Goal: Task Accomplishment & Management: Manage account settings

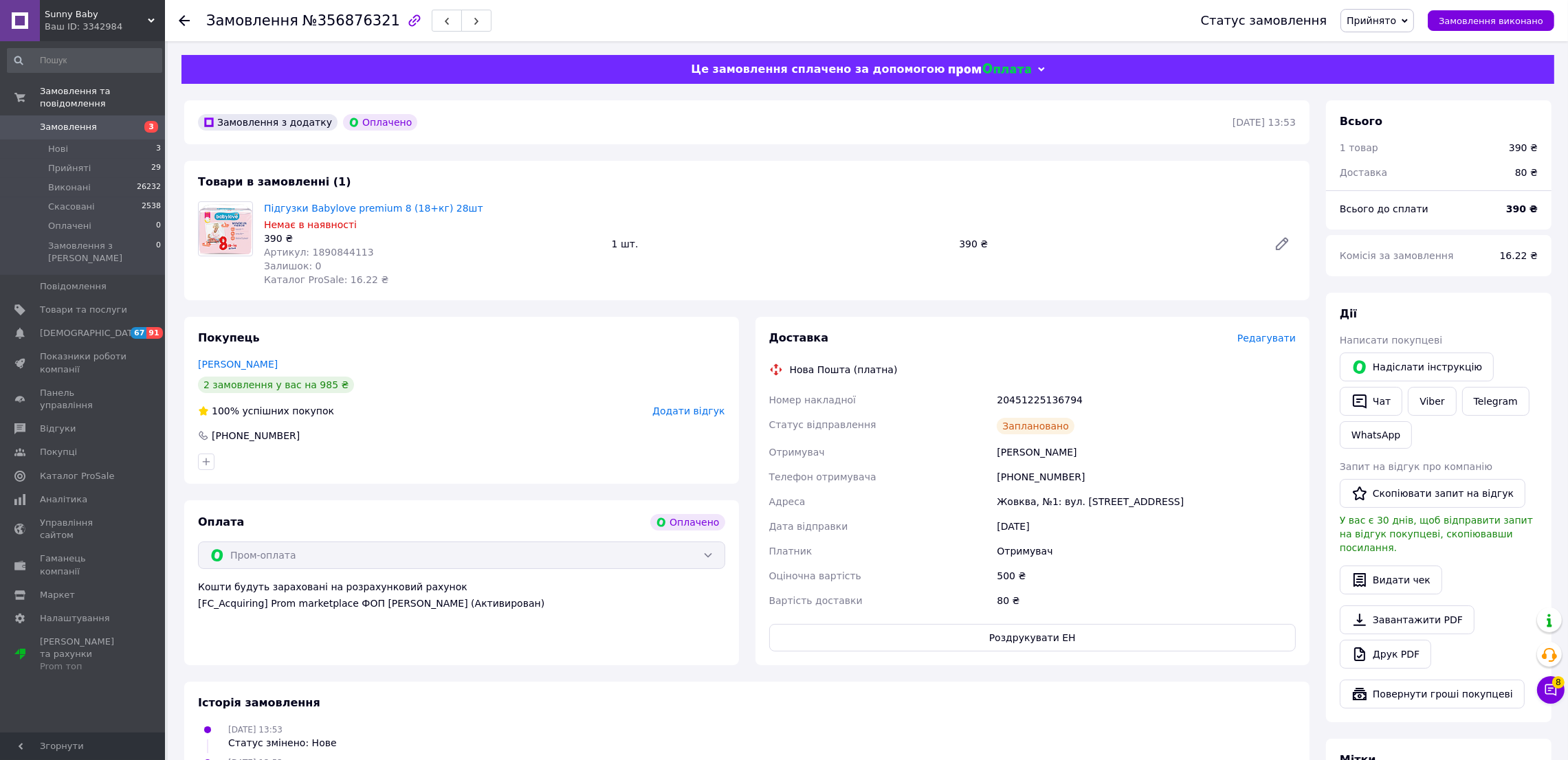
click at [115, 27] on div "Ваш ID: 3342984" at bounding box center [104, 26] width 120 height 13
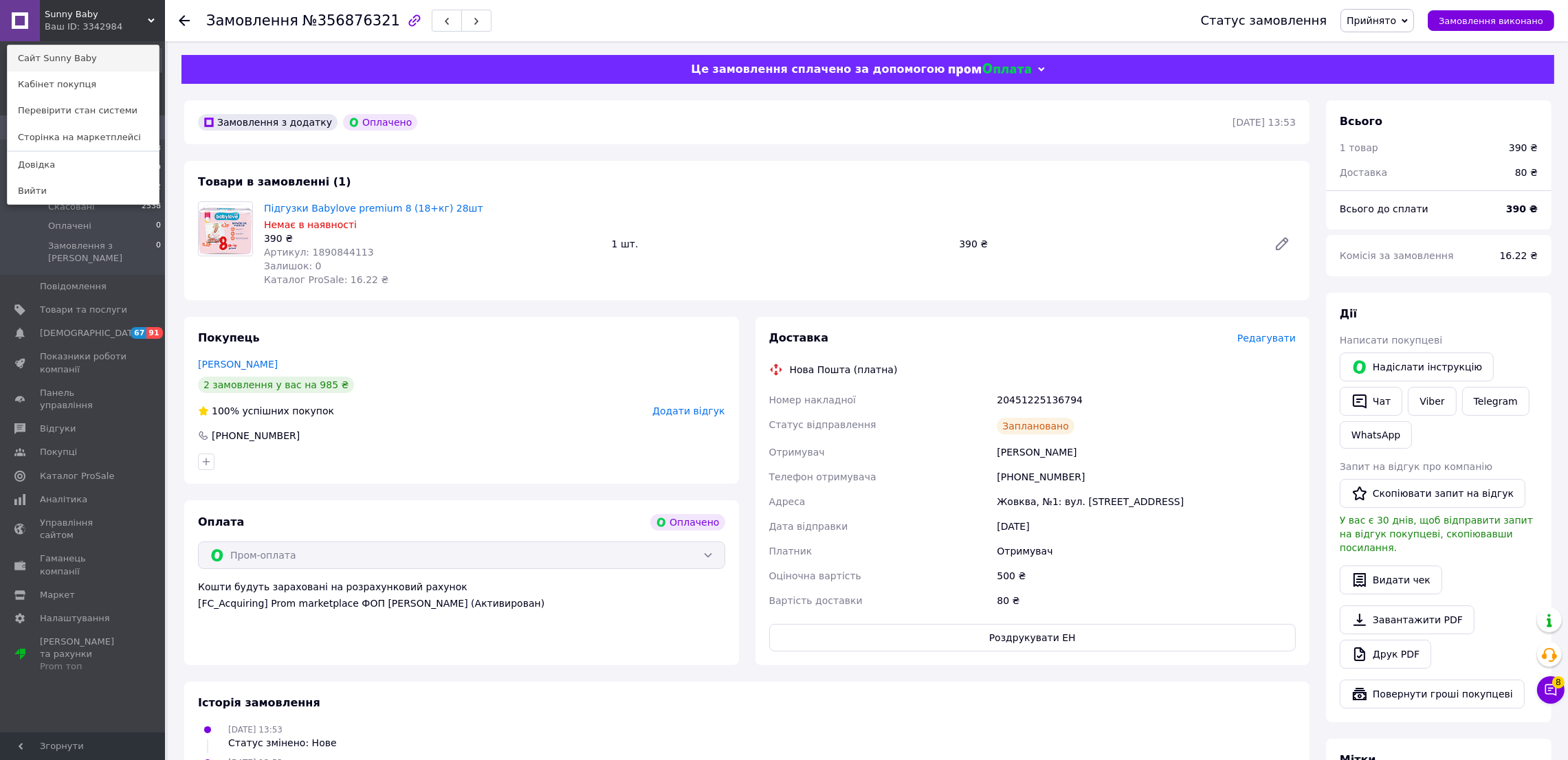
click at [97, 62] on link "Сайт Sunny Baby" at bounding box center [83, 58] width 151 height 26
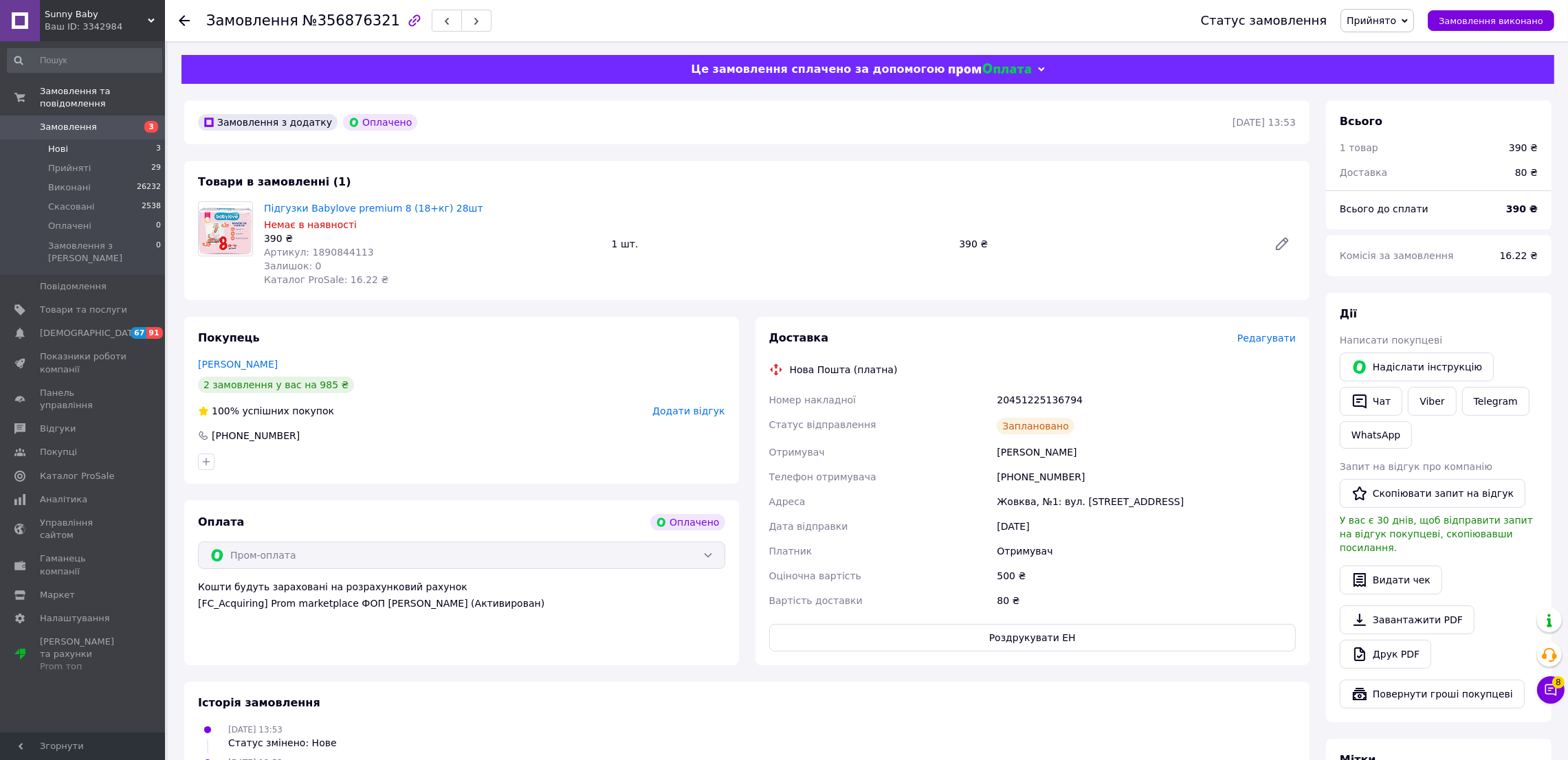
click at [116, 139] on li "Нові 3" at bounding box center [85, 149] width 169 height 19
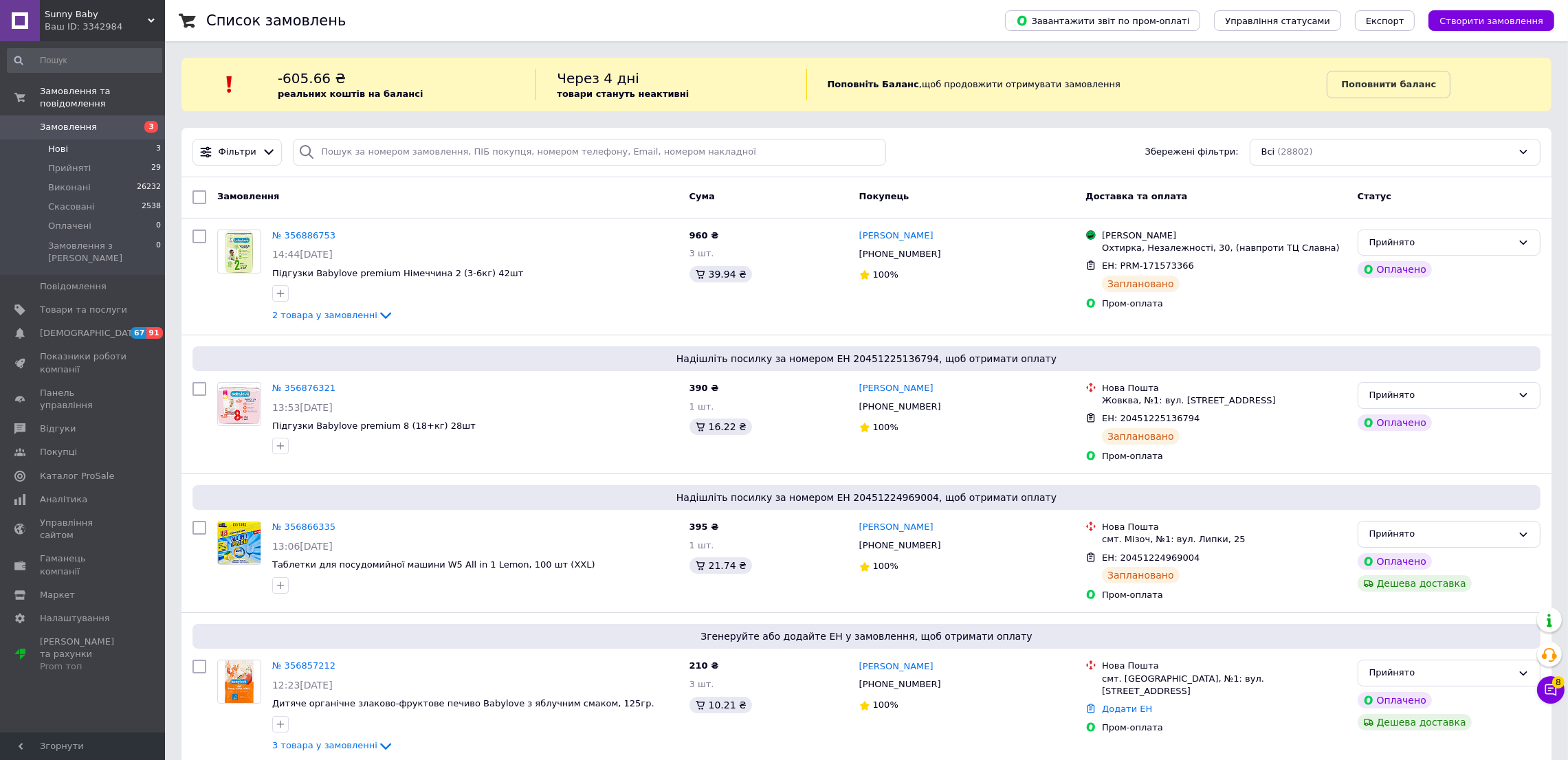
click at [92, 139] on li "Нові 3" at bounding box center [85, 149] width 169 height 19
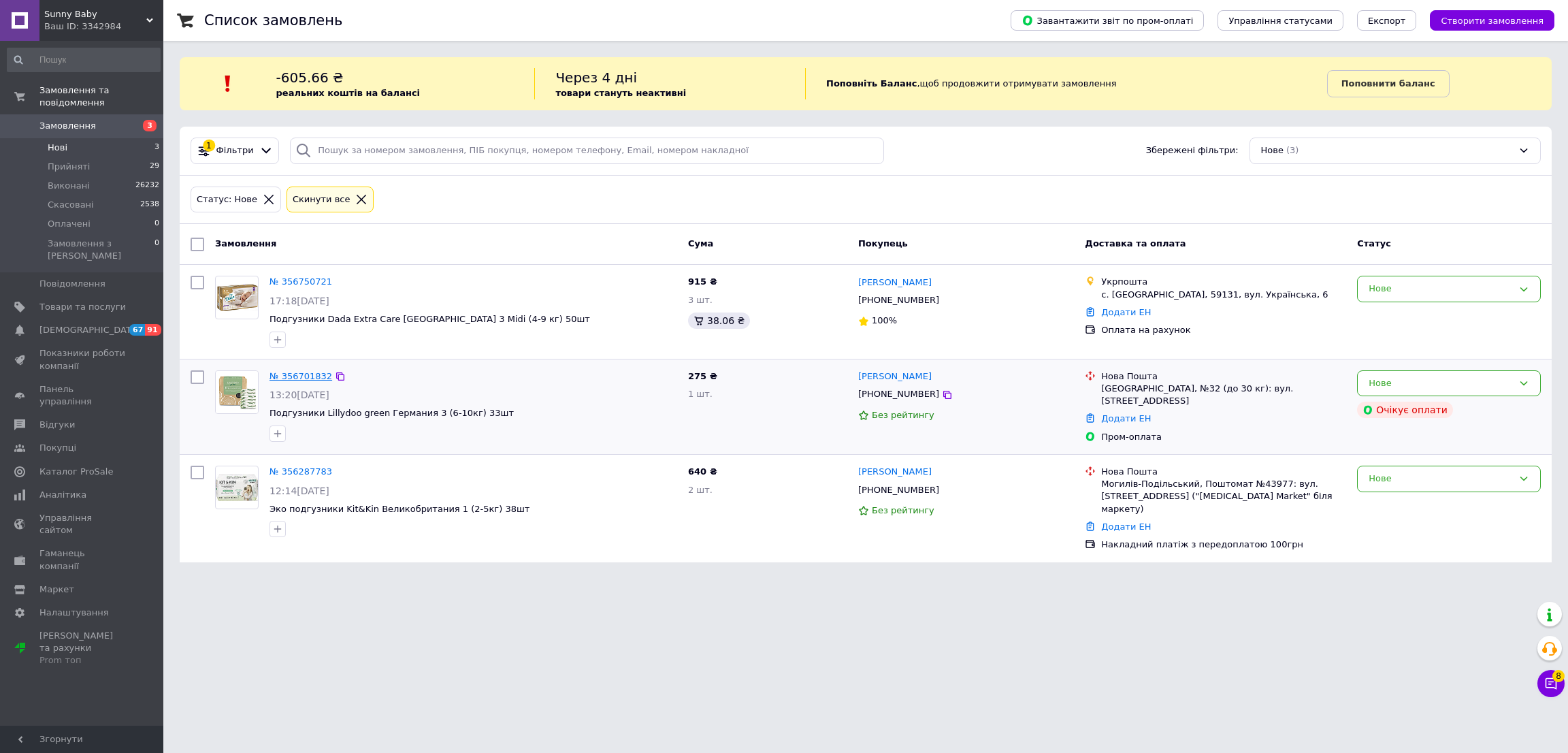
click at [298, 373] on link "№ 356701832" at bounding box center [301, 376] width 63 height 10
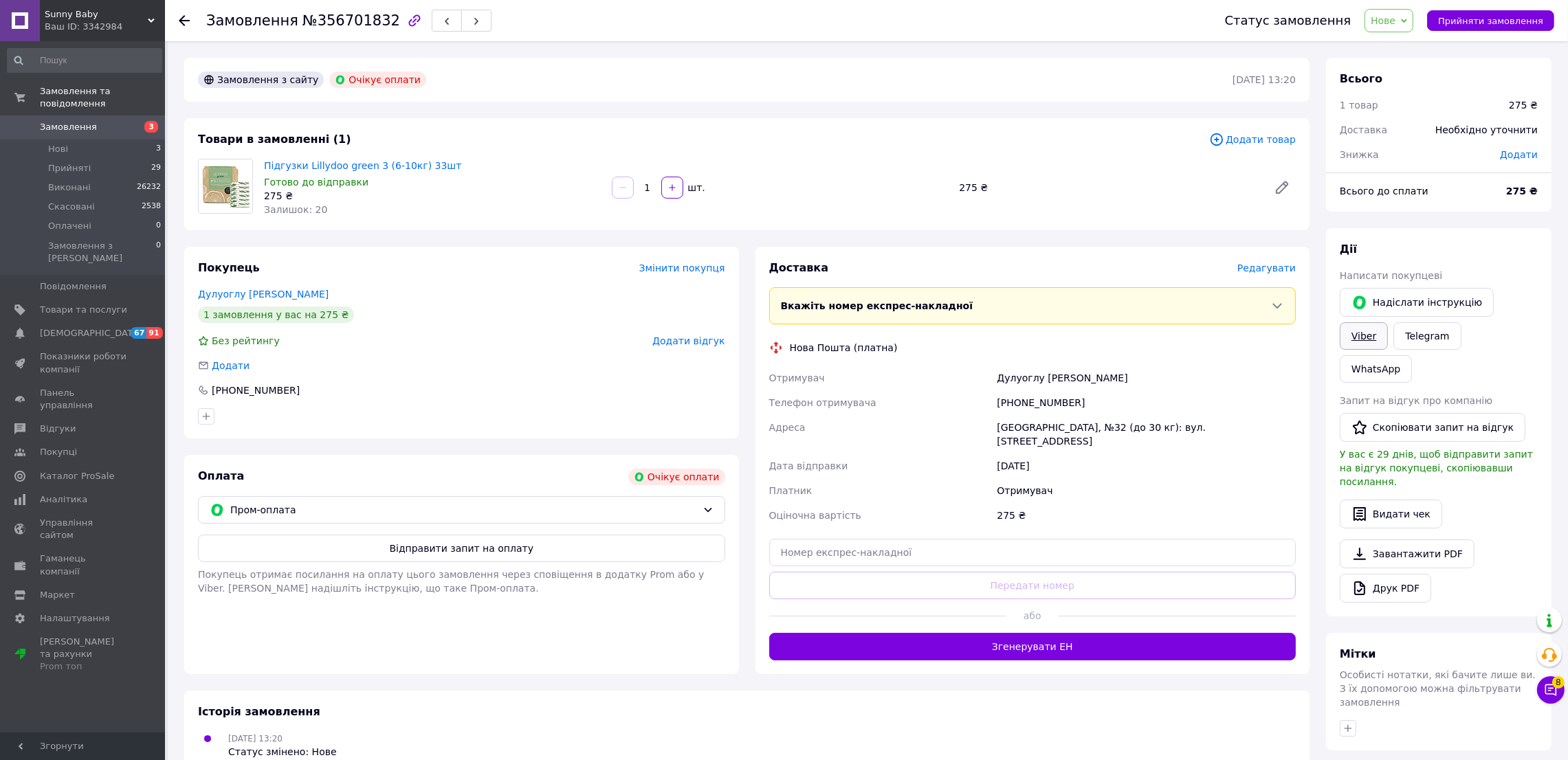
click at [1388, 322] on link "Viber" at bounding box center [1364, 336] width 48 height 28
click at [72, 121] on span "Замовлення" at bounding box center [67, 127] width 57 height 13
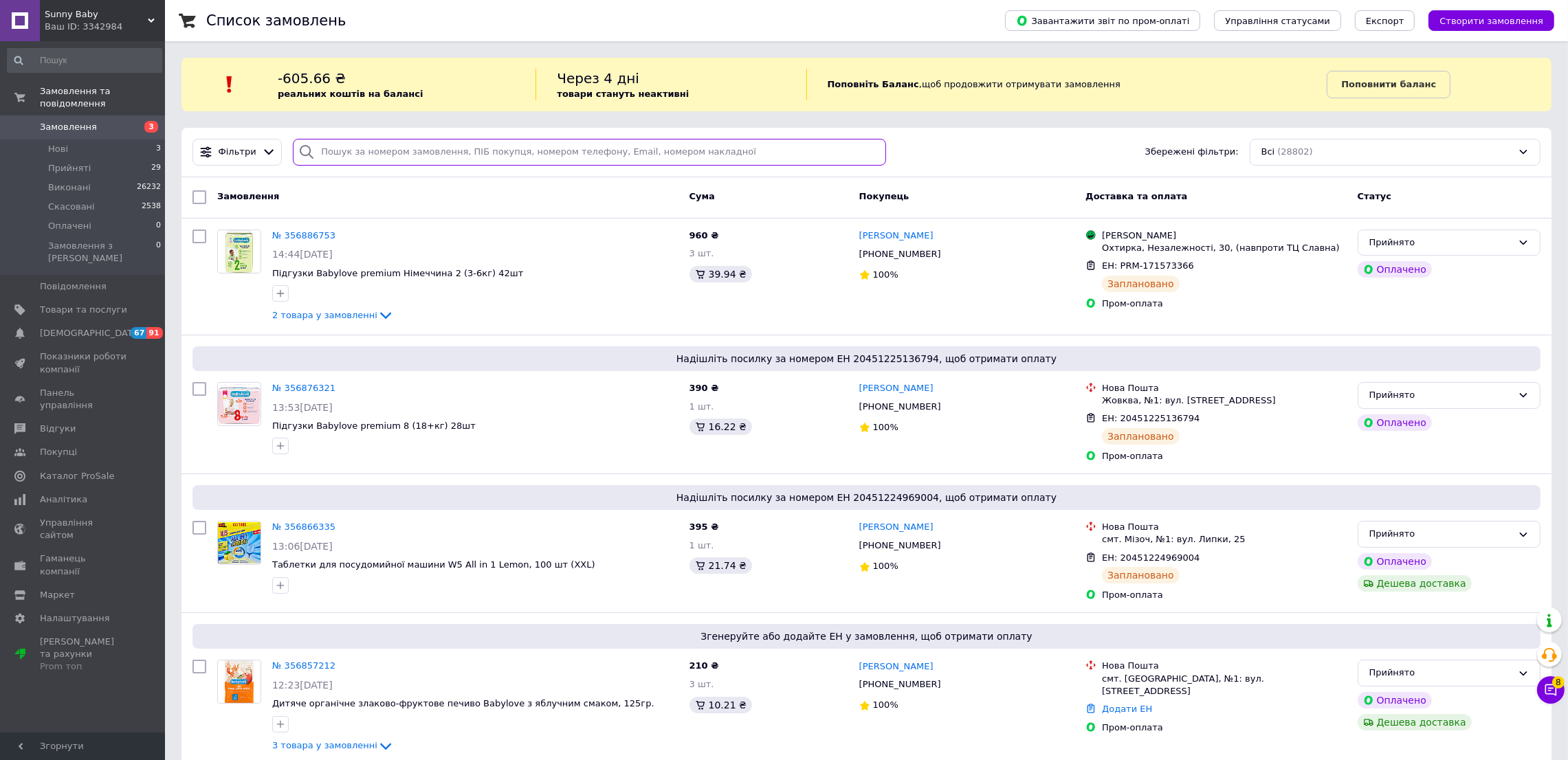
click at [615, 150] on input "search" at bounding box center [589, 152] width 593 height 27
type input "[PERSON_NAME]"
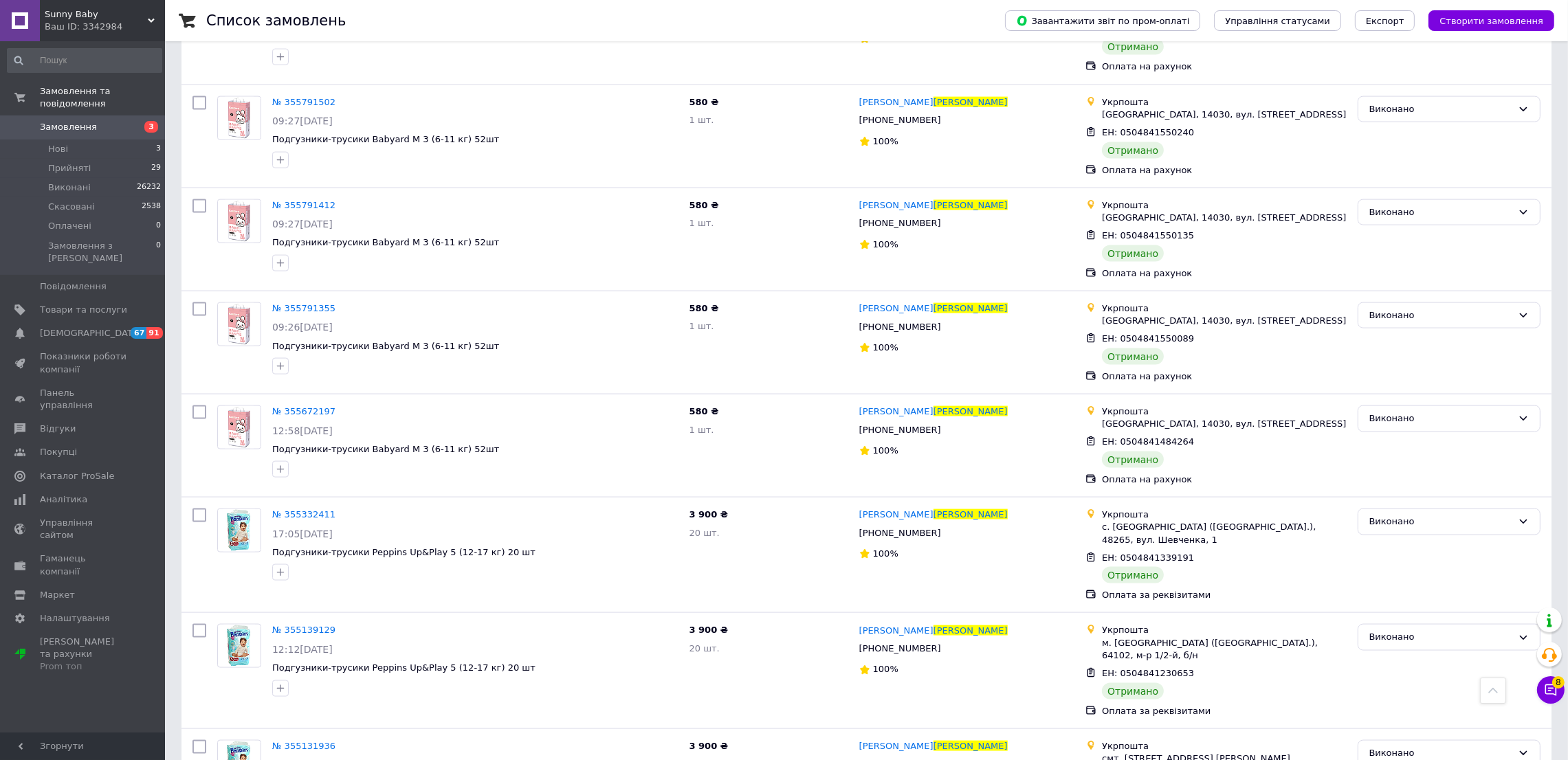
scroll to position [2881, 0]
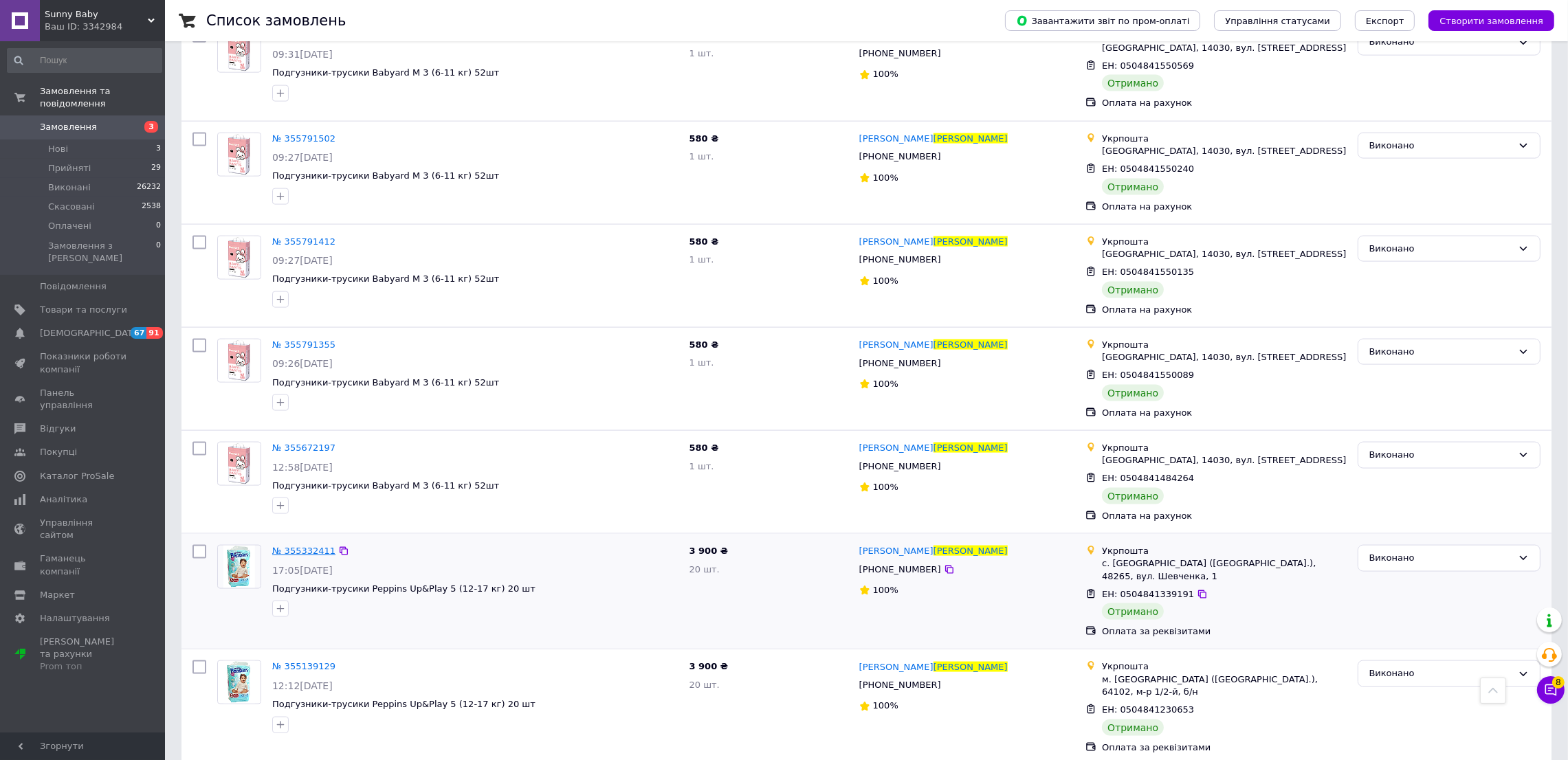
click at [312, 551] on span "№ 355332411" at bounding box center [304, 550] width 64 height 11
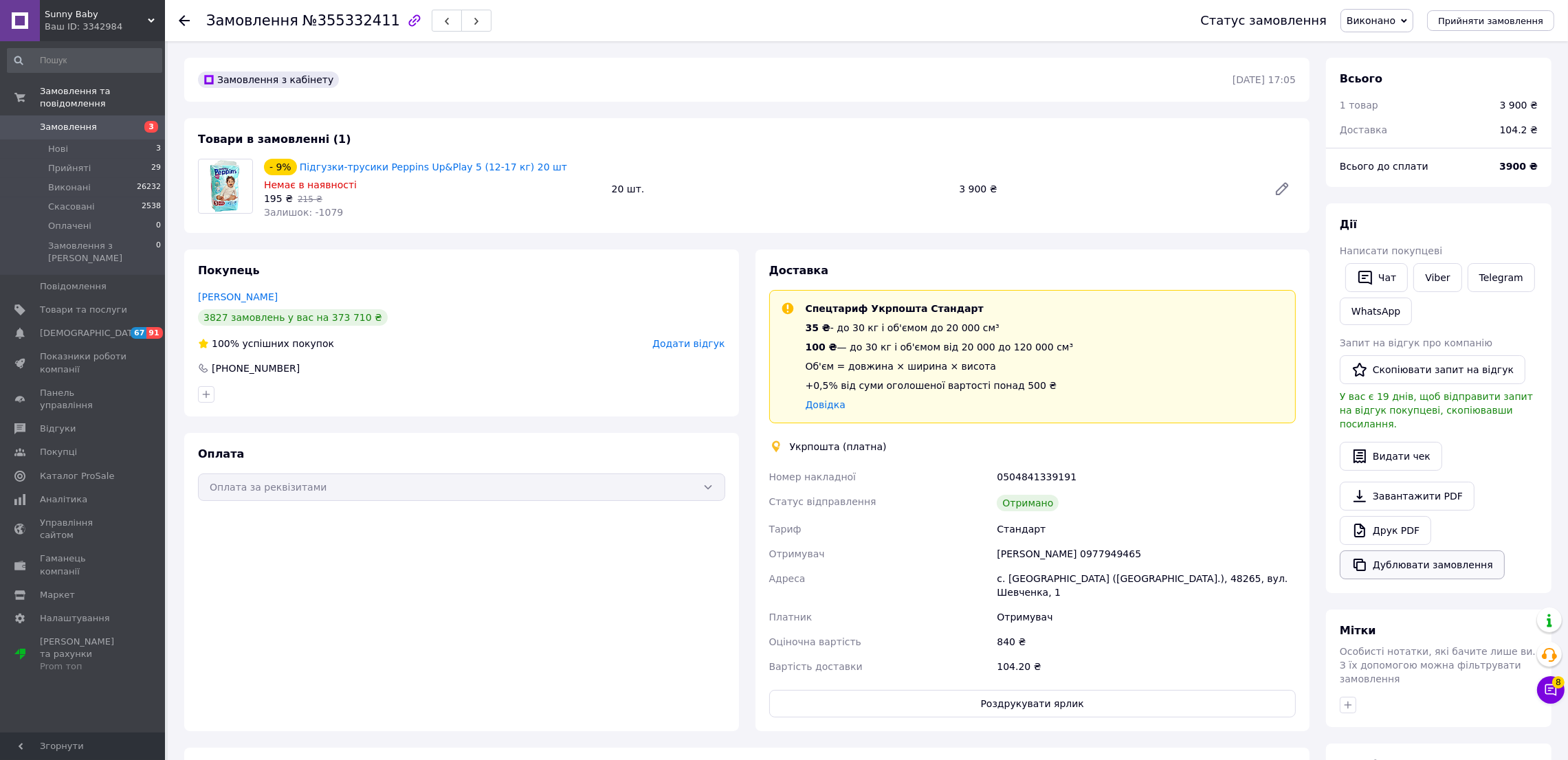
click at [1393, 552] on button "Дублювати замовлення" at bounding box center [1422, 565] width 165 height 29
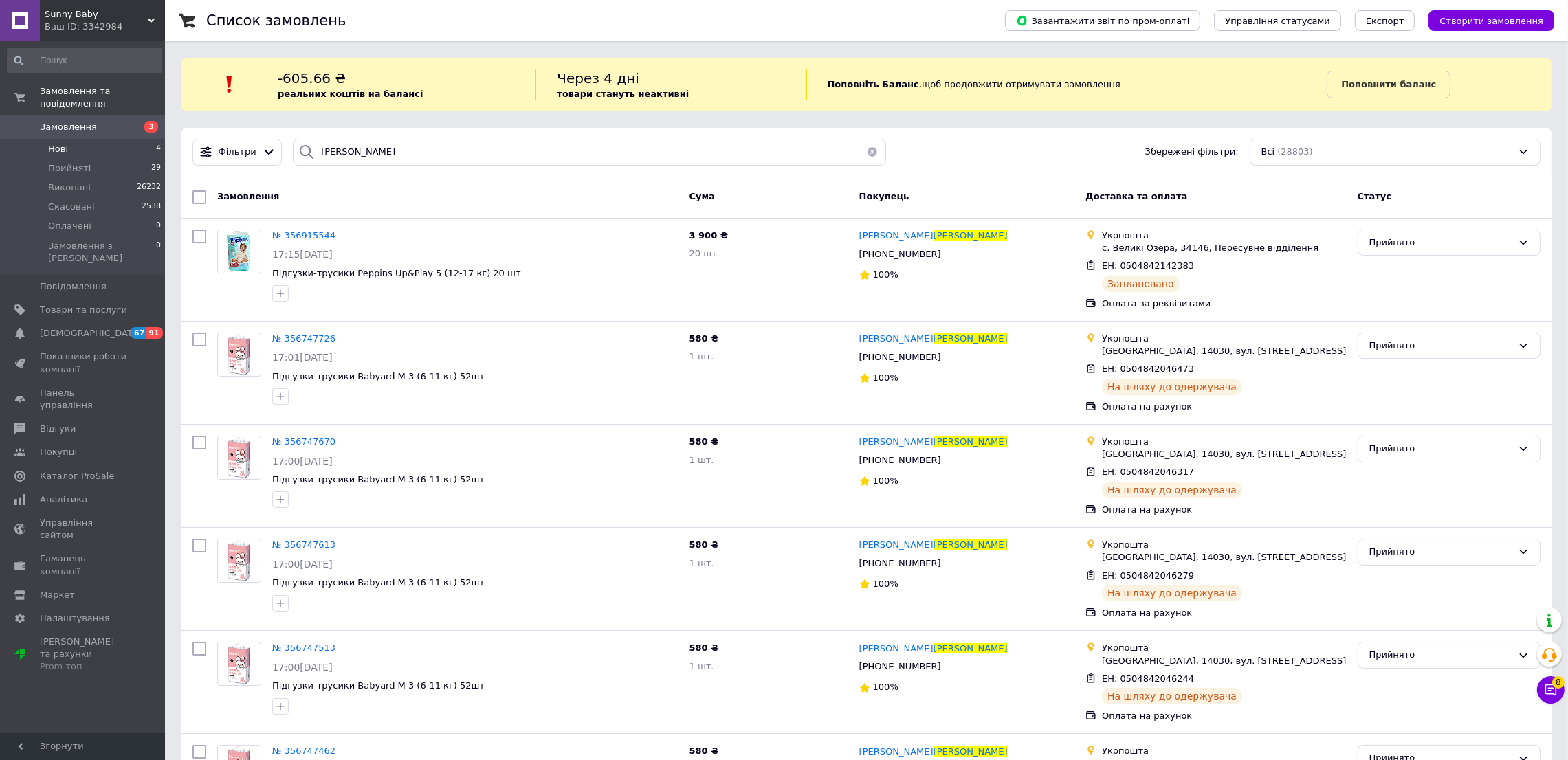
click at [108, 139] on li "Нові 4" at bounding box center [85, 149] width 169 height 19
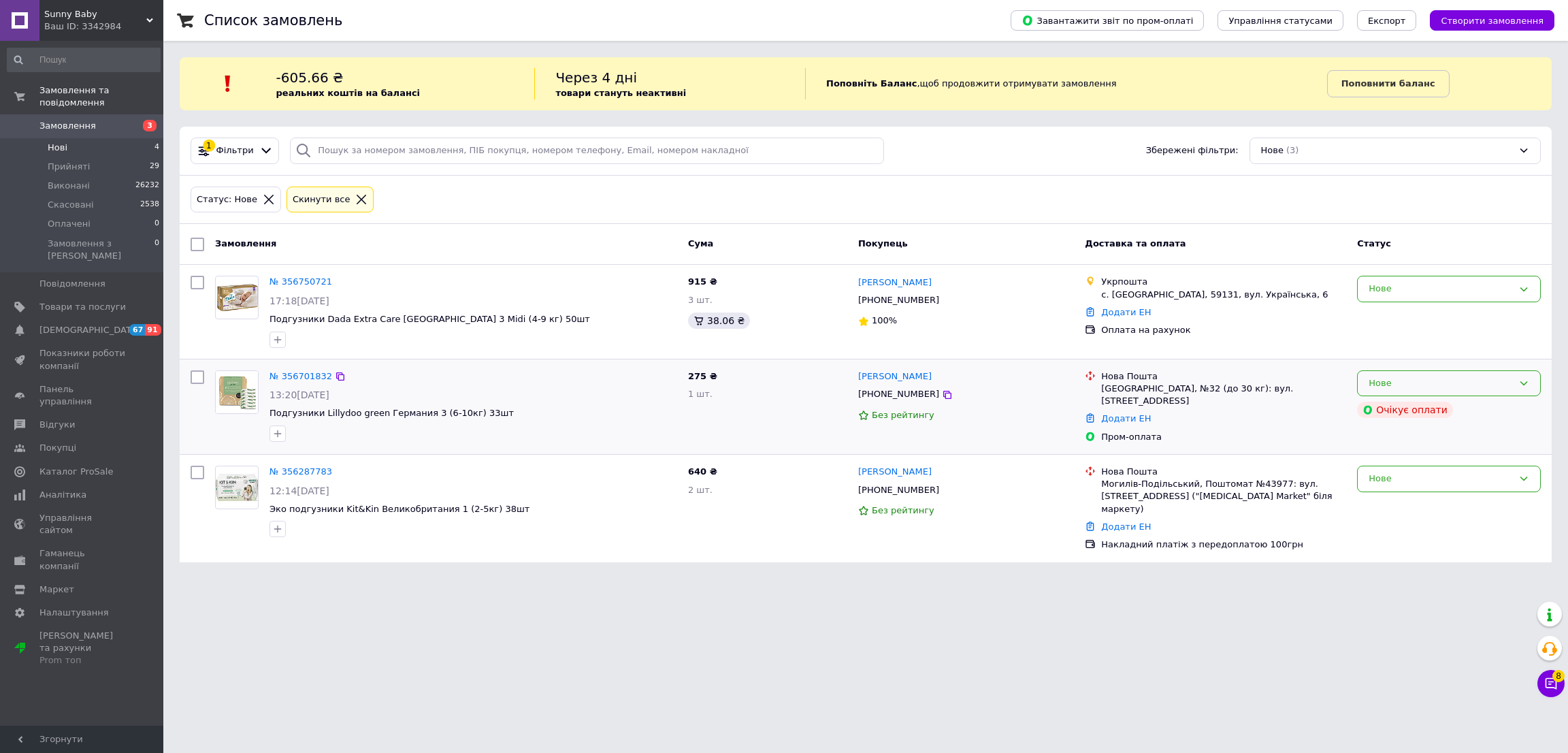
click at [1474, 383] on div "Нове" at bounding box center [1440, 383] width 144 height 14
click at [1433, 458] on li "Скасовано" at bounding box center [1448, 461] width 182 height 25
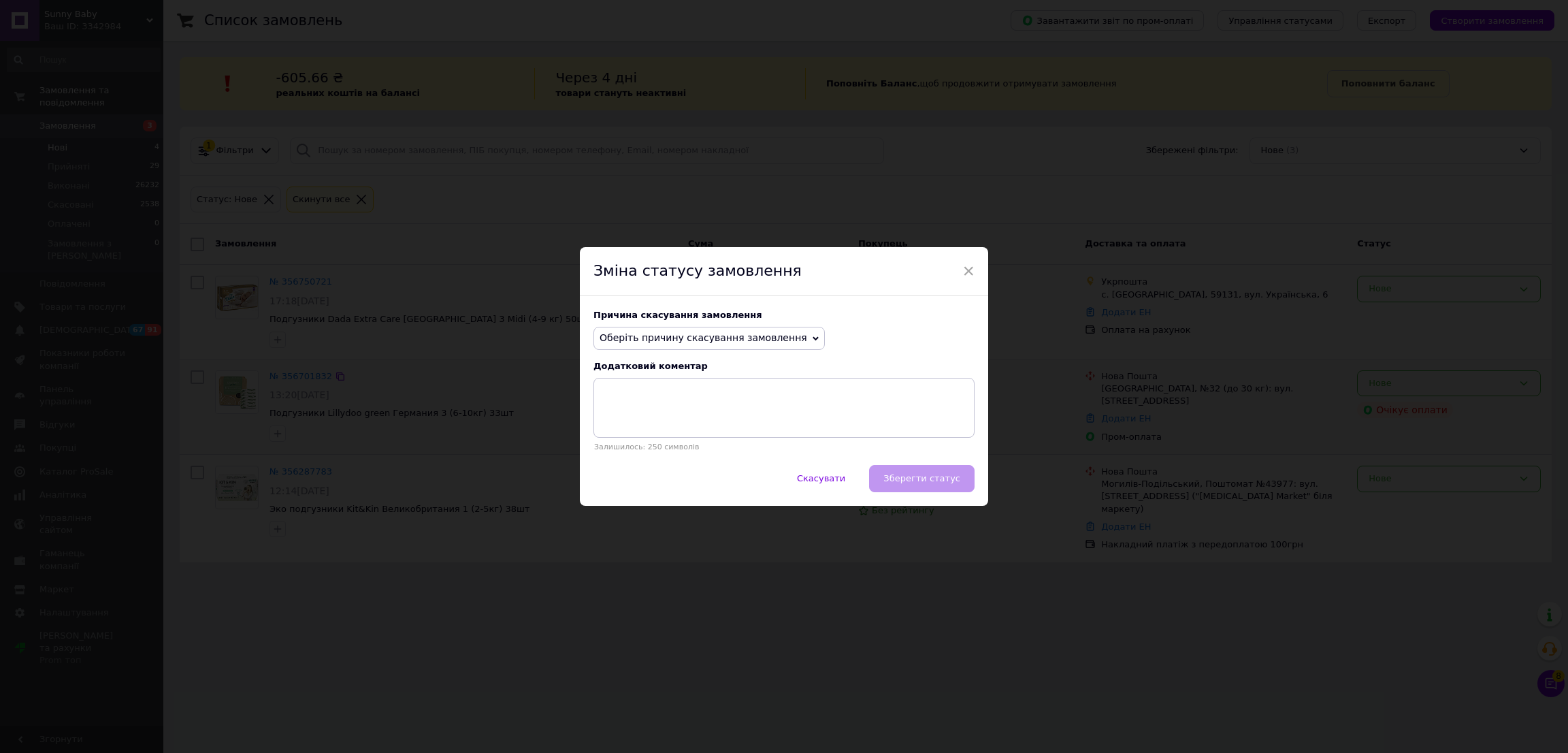
click at [734, 336] on span "Оберіть причину скасування замовлення" at bounding box center [703, 336] width 208 height 10
click at [699, 401] on li "Оплата не надійшла" at bounding box center [708, 403] width 230 height 19
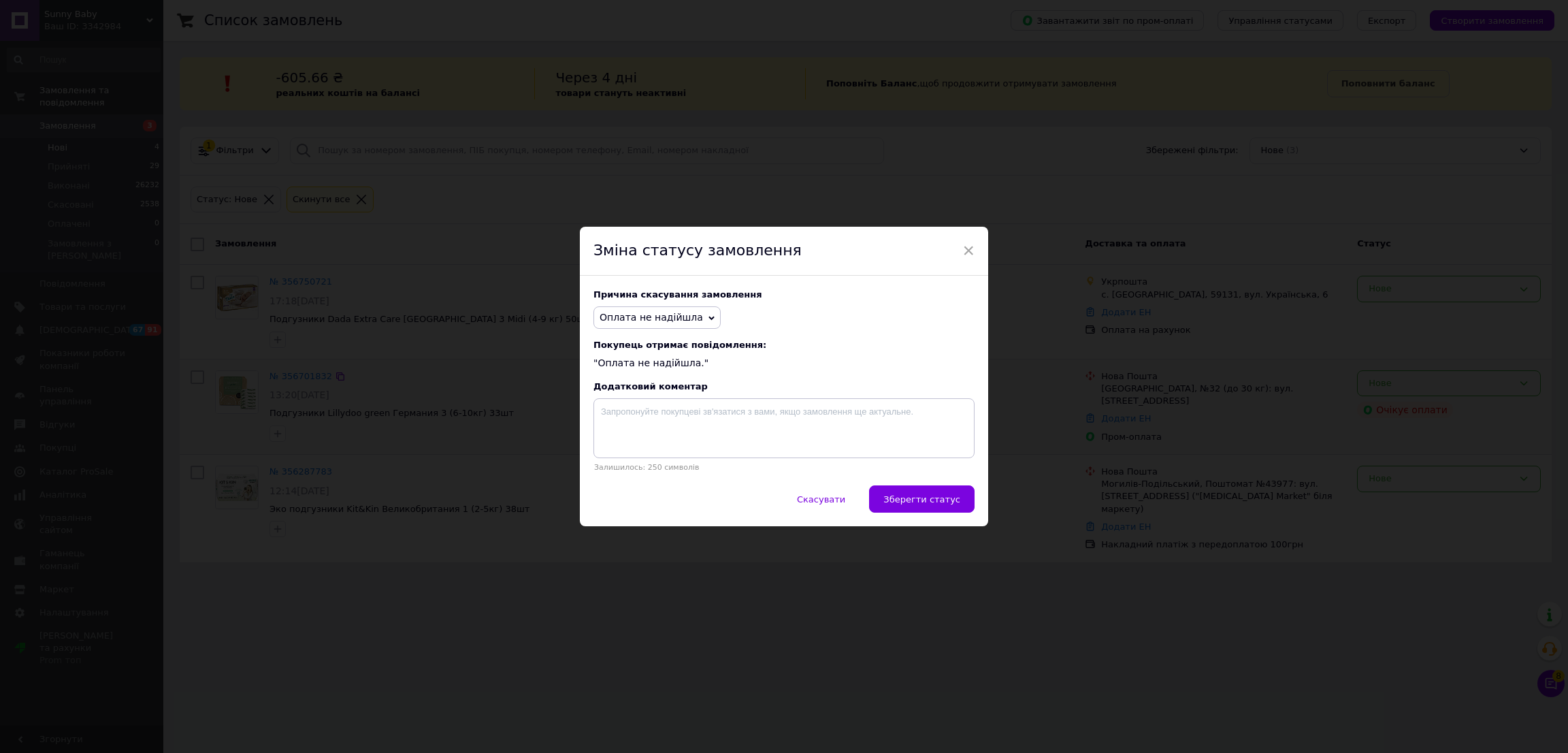
click at [943, 484] on div "Причина скасування замовлення Оплата не надійшла Немає в наявності Немає різнов…" at bounding box center [784, 380] width 408 height 210
click at [943, 491] on button "Зберегти статус" at bounding box center [922, 499] width 106 height 28
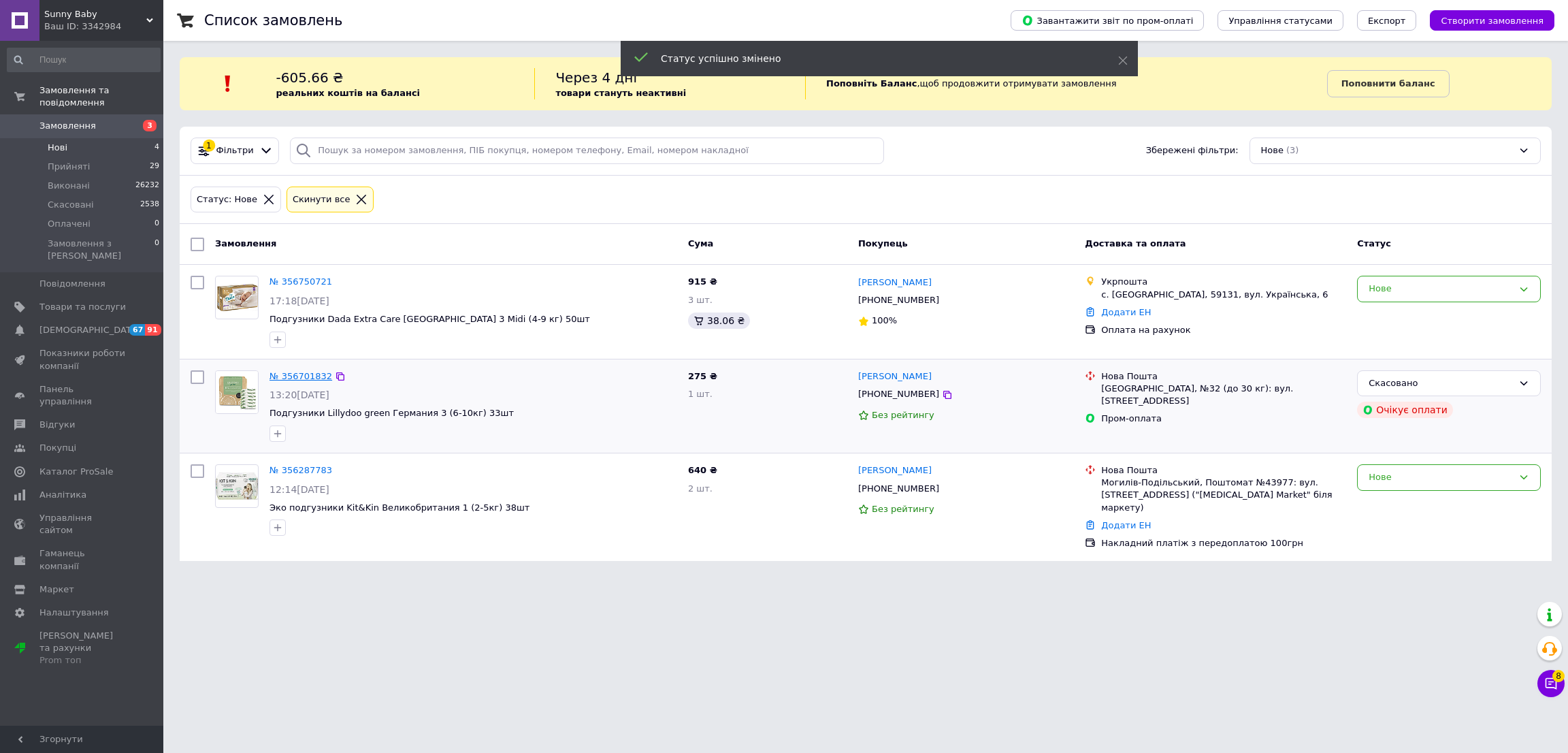
click at [308, 377] on link "№ 356701832" at bounding box center [301, 376] width 63 height 10
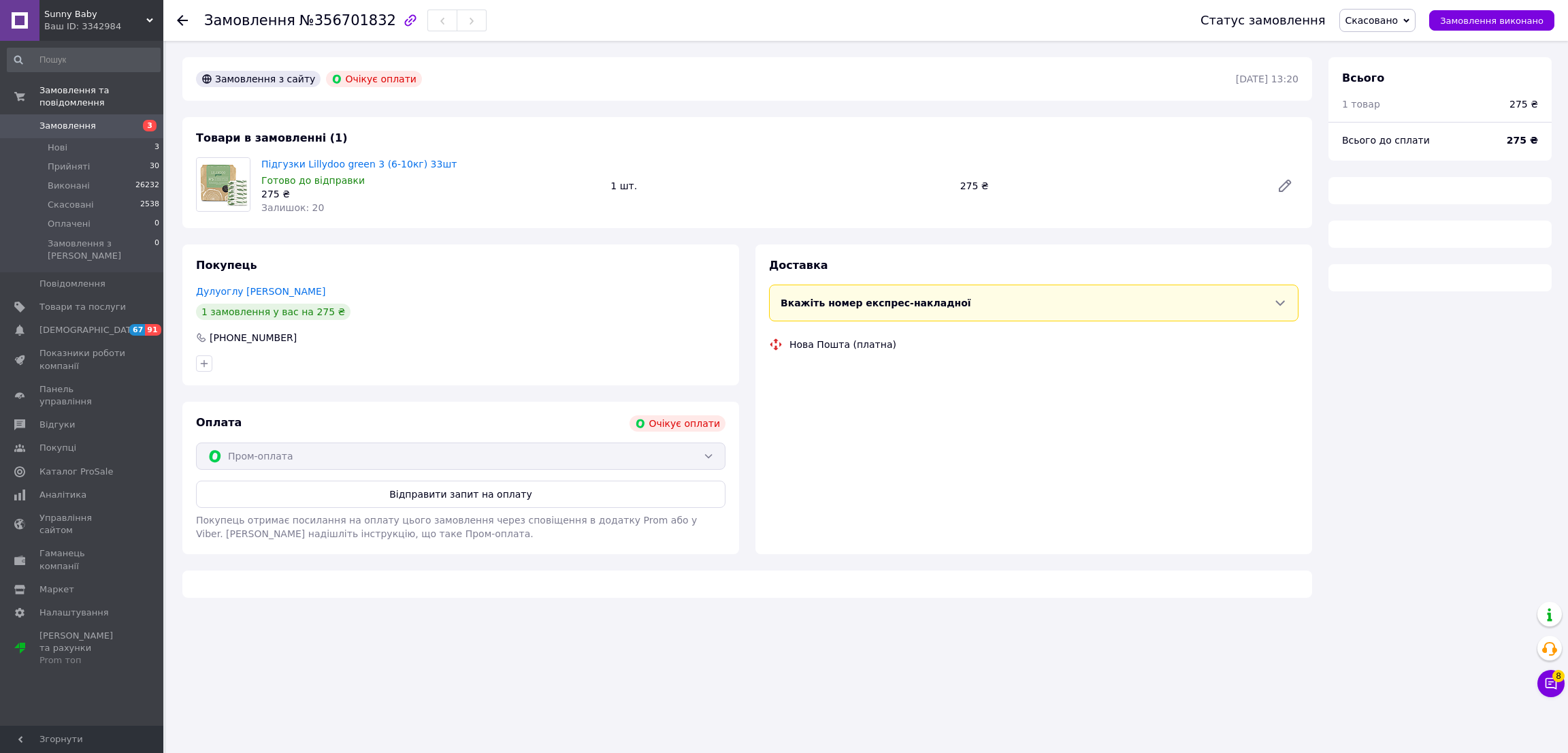
click at [336, 22] on span "№356701832" at bounding box center [347, 20] width 96 height 16
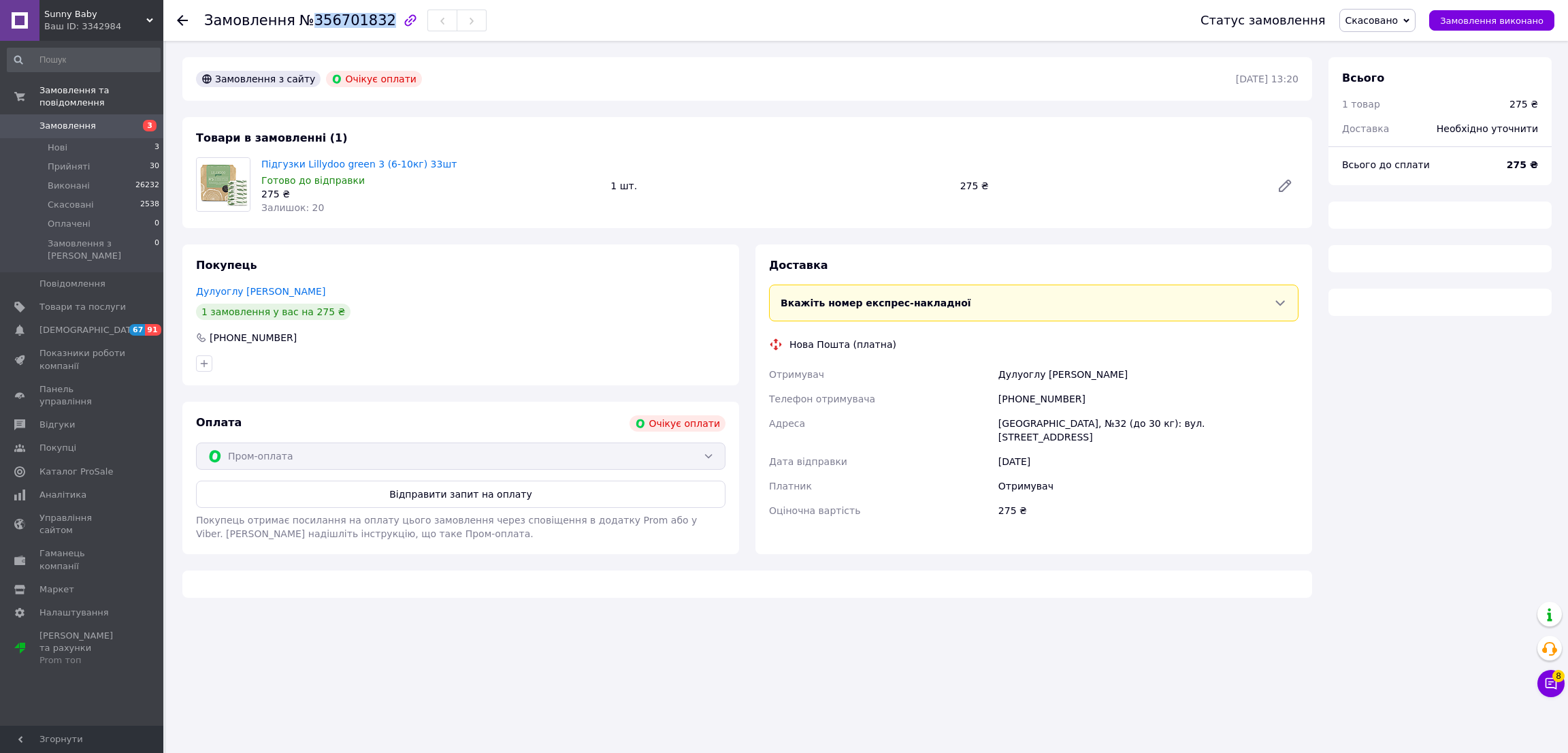
click at [336, 22] on span "№356701832" at bounding box center [347, 20] width 96 height 16
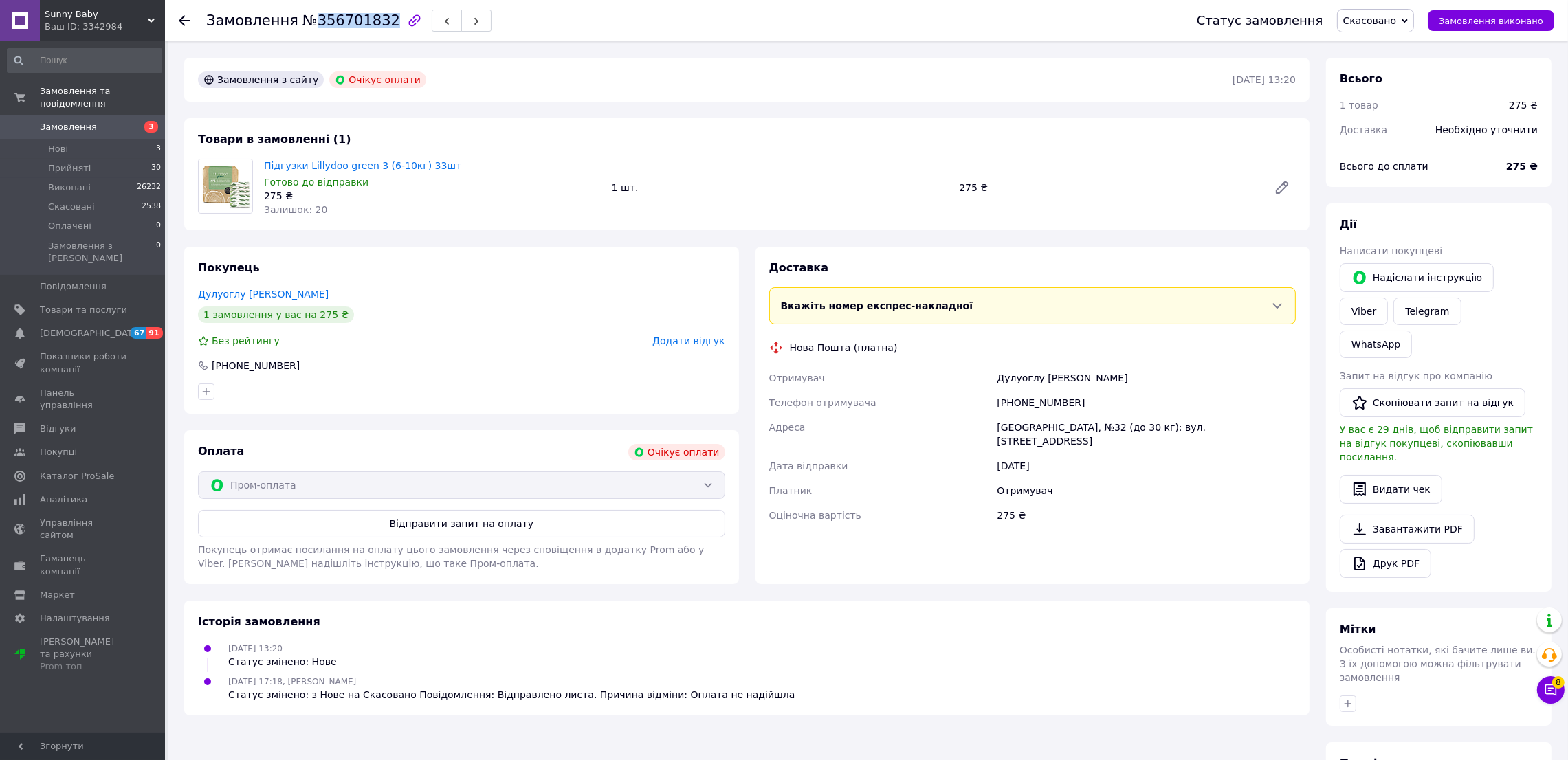
copy span "356701832"
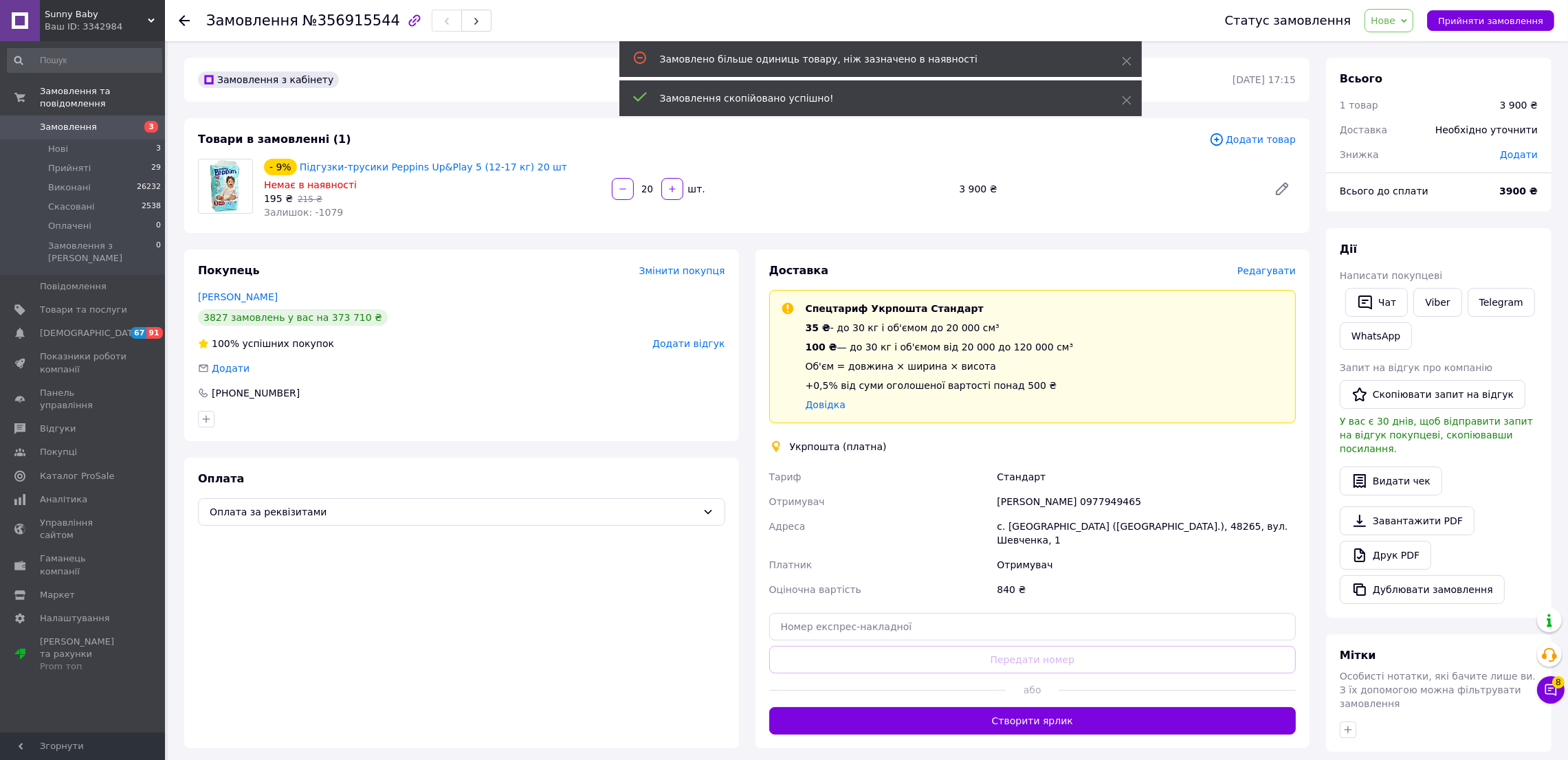
click at [1285, 272] on span "Редагувати" at bounding box center [1266, 270] width 59 height 11
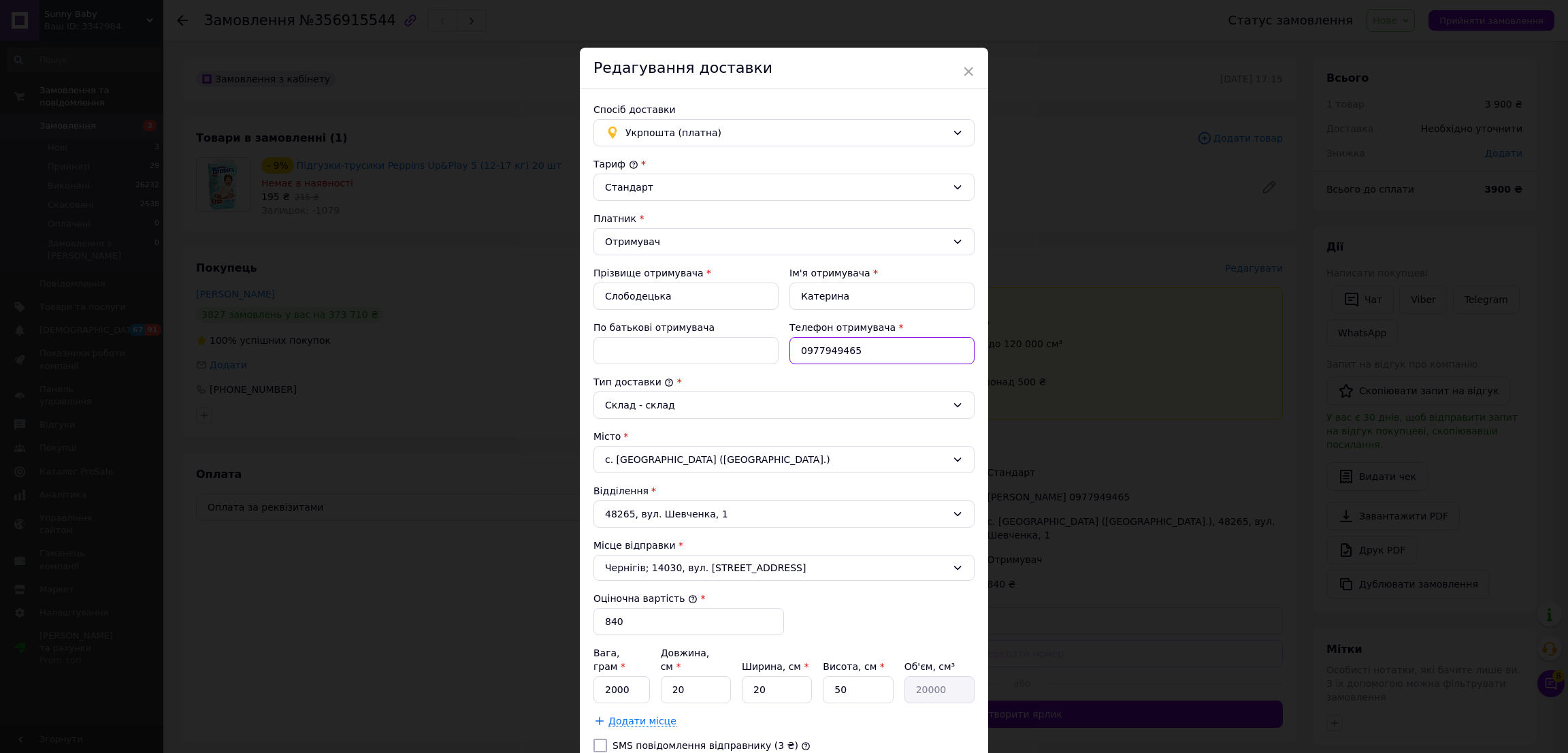
click at [864, 351] on input "0977949465" at bounding box center [882, 350] width 185 height 28
paste input "3506019"
type input "0973506019"
click at [698, 287] on input "Слободецька" at bounding box center [686, 295] width 185 height 28
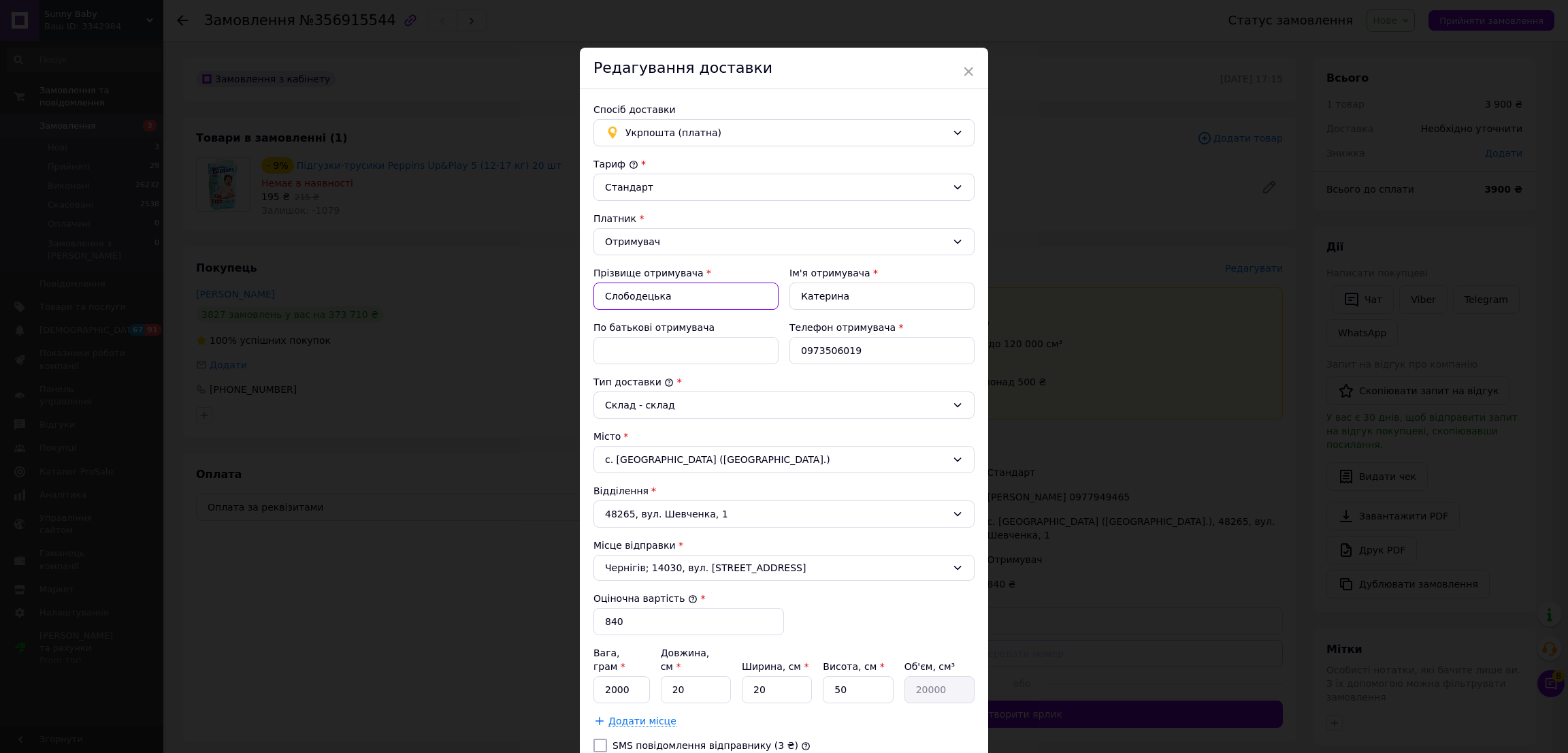
click at [698, 287] on input "Слободецька" at bounding box center [686, 295] width 185 height 28
paste input "[PERSON_NAME]"
type input "[PERSON_NAME]"
click at [811, 295] on input "Катерина" at bounding box center [882, 295] width 185 height 28
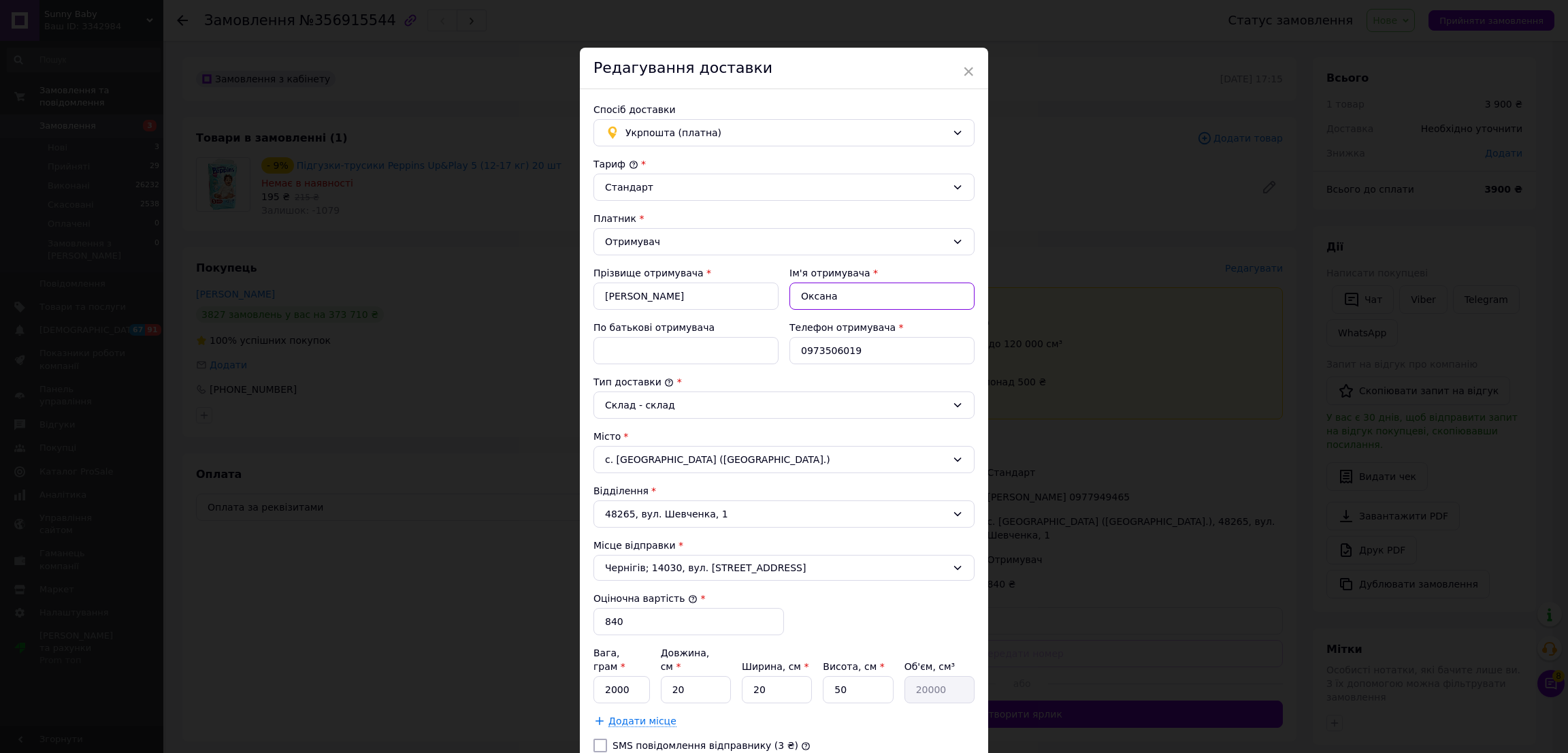
type input "Оксана"
click at [672, 473] on div "с. [GEOGRAPHIC_DATA] ([GEOGRAPHIC_DATA].)" at bounding box center [784, 459] width 381 height 28
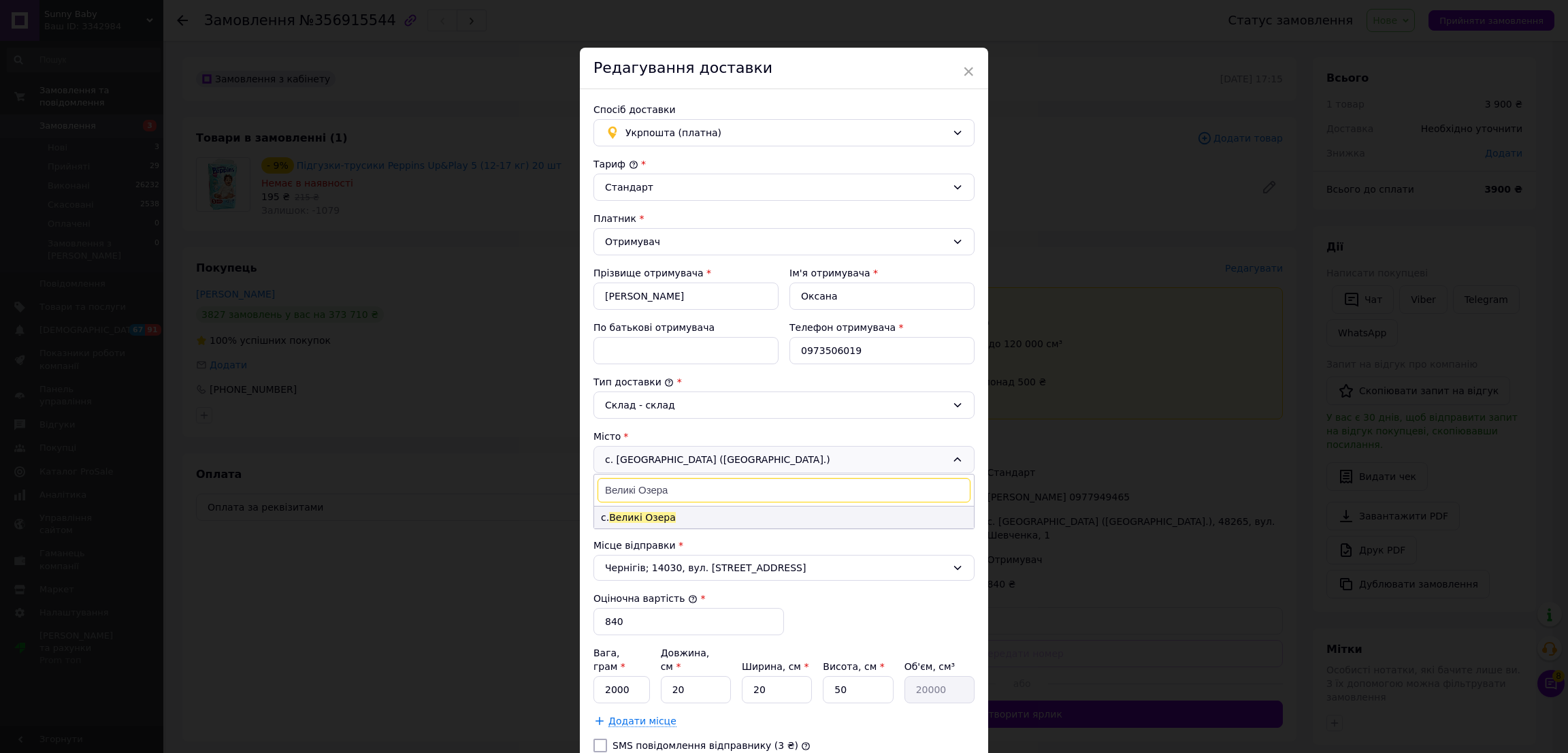
type input "Великі Озера"
click at [672, 513] on li "с. Великі Озера" at bounding box center [784, 517] width 379 height 22
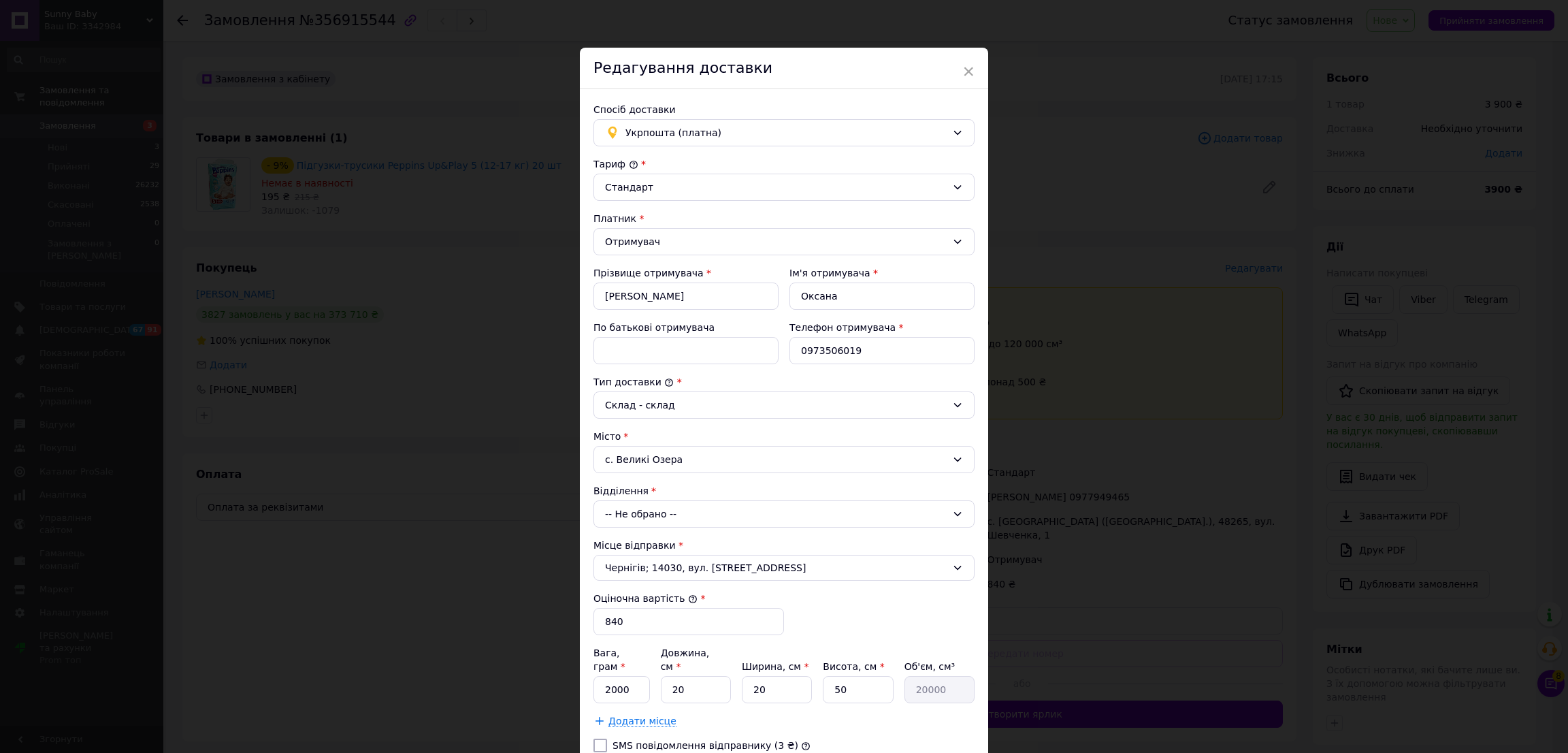
click at [667, 514] on div "-- Не обрано --" at bounding box center [784, 514] width 381 height 28
click at [643, 568] on li "34146, Пересувне відділення" at bounding box center [784, 571] width 379 height 22
click at [655, 634] on input "840" at bounding box center [689, 621] width 191 height 28
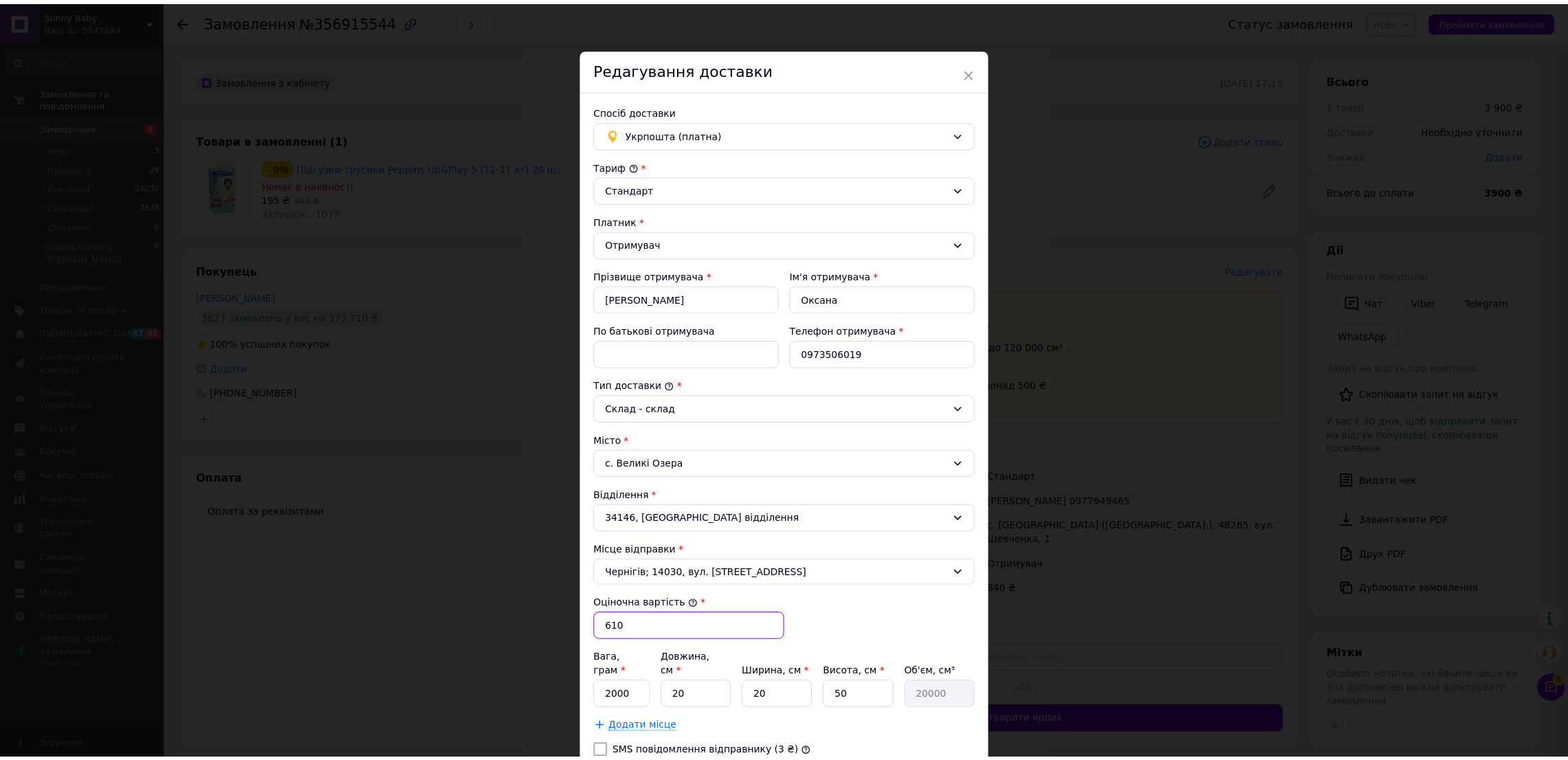
scroll to position [151, 0]
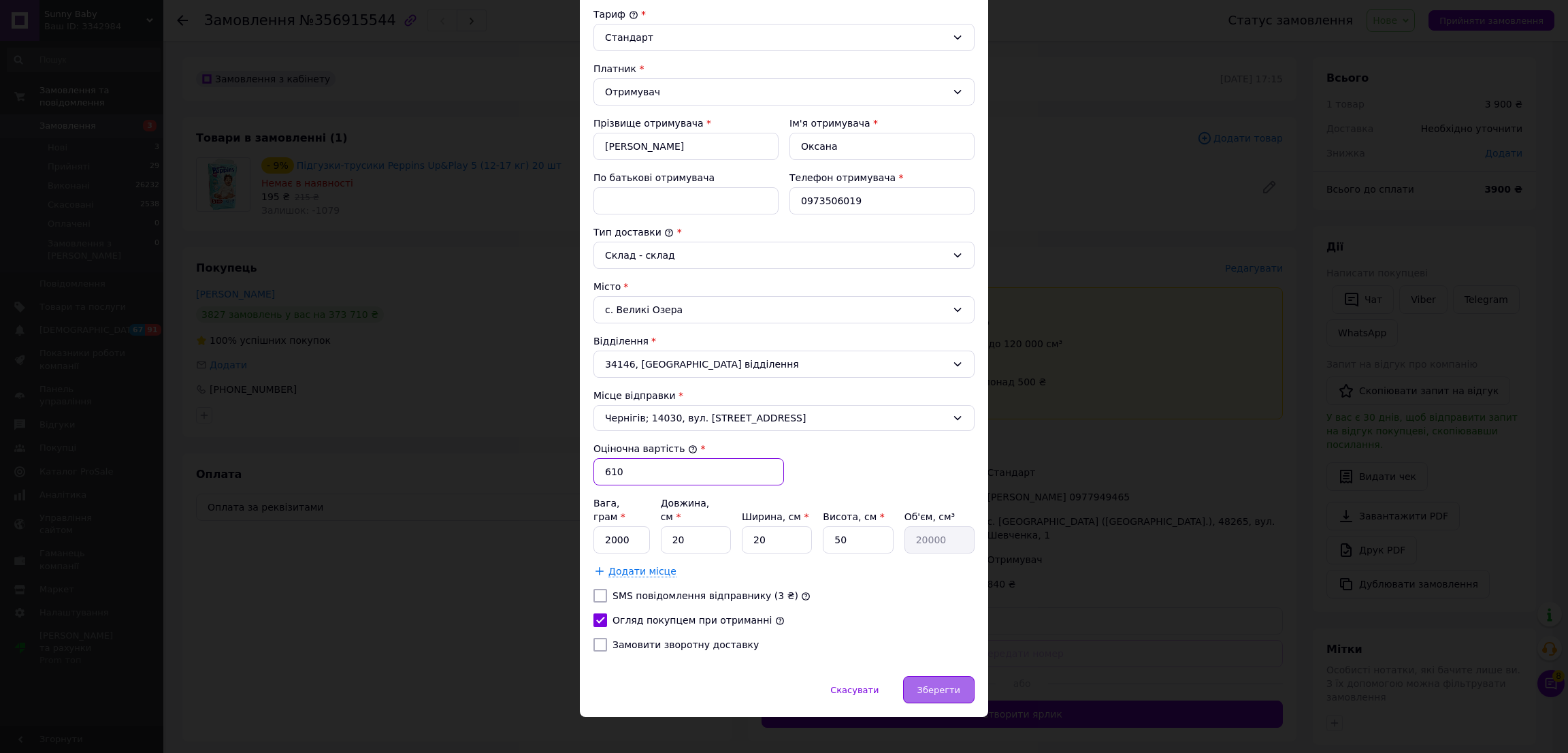
type input "610"
click at [953, 684] on div "Зберегти" at bounding box center [938, 689] width 71 height 28
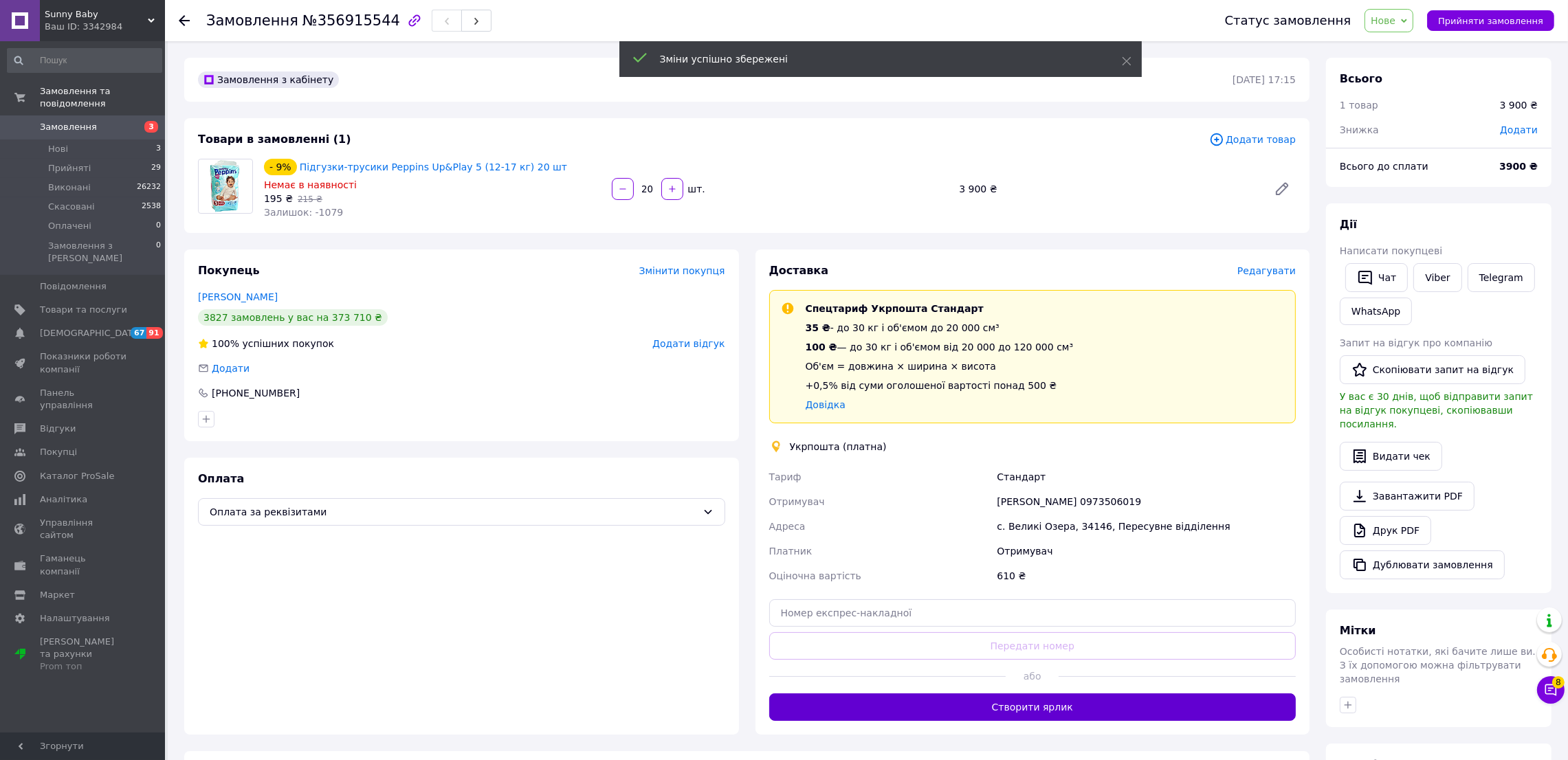
click at [1128, 705] on button "Створити ярлик" at bounding box center [1033, 706] width 527 height 28
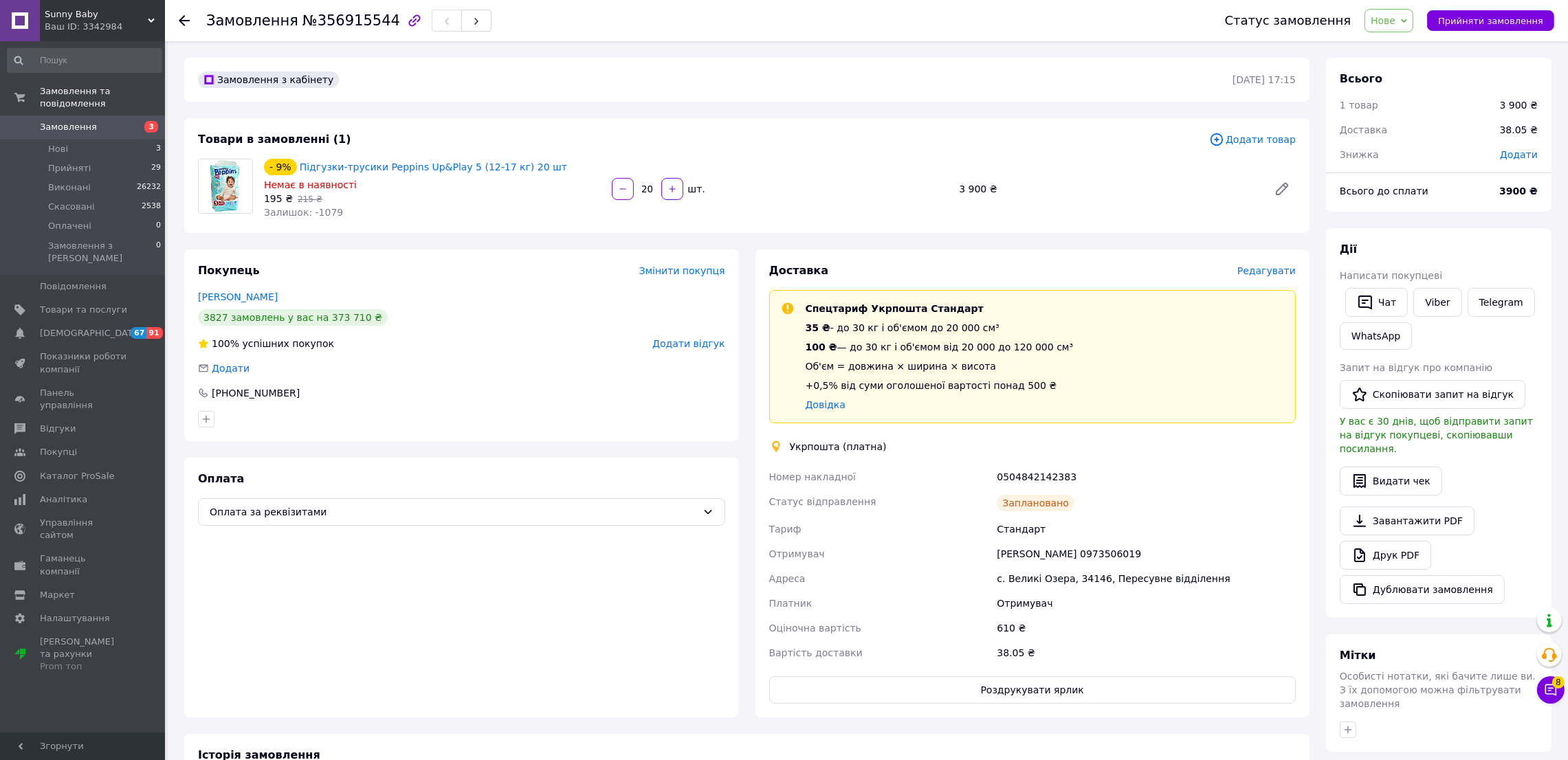
click at [1017, 471] on div "0504842142383" at bounding box center [1145, 477] width 304 height 25
copy div "0504842142383"
click at [1395, 26] on span "Нове" at bounding box center [1383, 20] width 25 height 11
click at [1396, 53] on li "Прийнято" at bounding box center [1397, 47] width 64 height 20
